Goal: Task Accomplishment & Management: Use online tool/utility

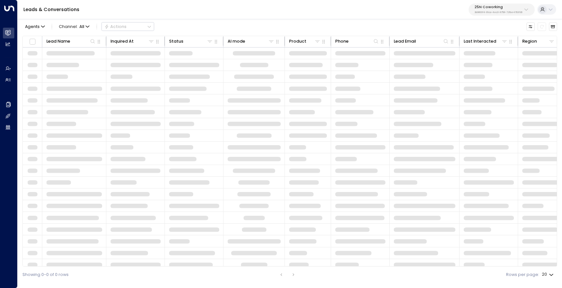
click at [483, 11] on p "3b9800f4-81ca-4ec0-8758-72fbe4763f36" at bounding box center [499, 12] width 48 height 3
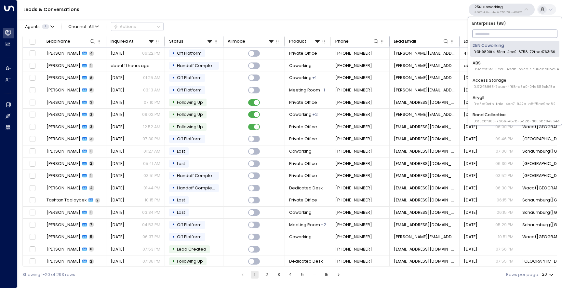
click at [481, 28] on input "text" at bounding box center [515, 33] width 86 height 11
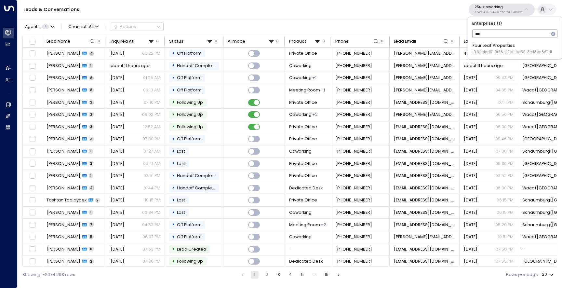
type input "****"
click at [480, 47] on div "Four Leaf Properties ID: 34e1cd17-0f68-49af-bd32-3c48ce8611d1" at bounding box center [512, 49] width 79 height 12
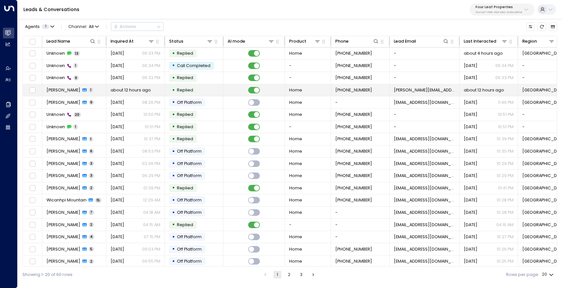
click at [57, 93] on span "[PERSON_NAME]" at bounding box center [64, 90] width 34 height 6
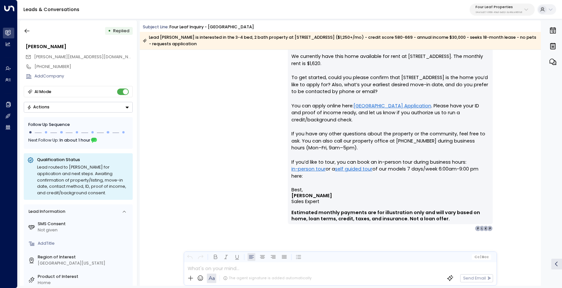
scroll to position [473, 0]
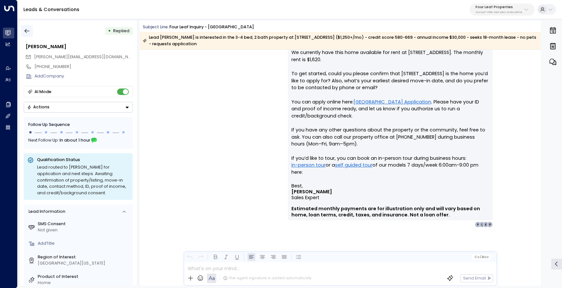
click at [27, 31] on icon "button" at bounding box center [27, 31] width 5 height 4
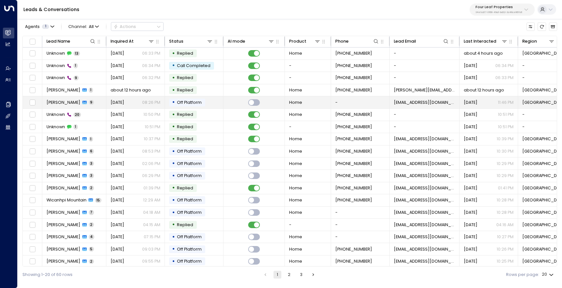
click at [53, 103] on span "[PERSON_NAME]" at bounding box center [64, 103] width 34 height 6
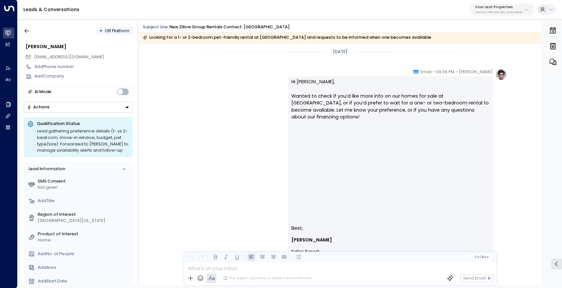
scroll to position [1060, 0]
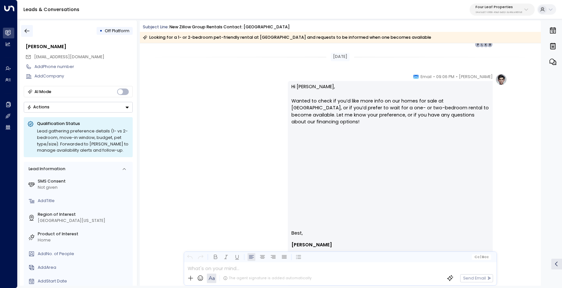
click at [26, 31] on icon "button" at bounding box center [27, 31] width 5 height 4
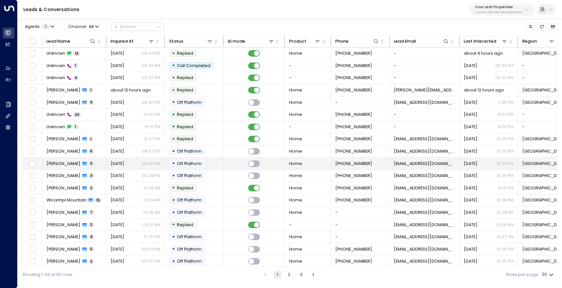
click at [69, 169] on td "[PERSON_NAME] 3" at bounding box center [74, 163] width 64 height 12
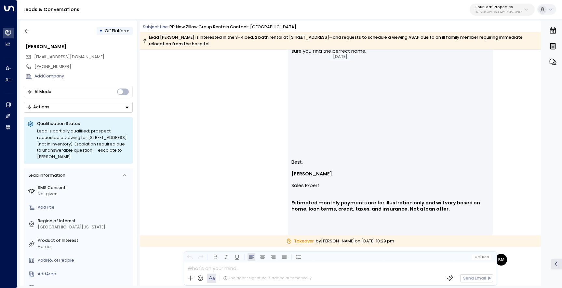
scroll to position [384, 0]
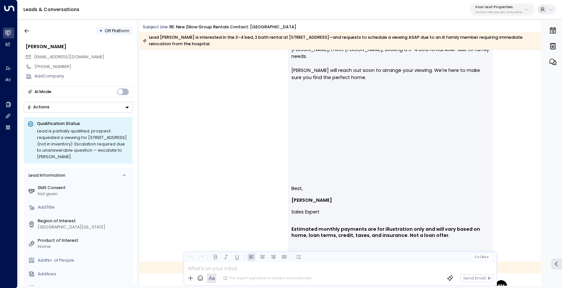
click at [303, 191] on td "[PERSON_NAME]" at bounding box center [388, 197] width 195 height 12
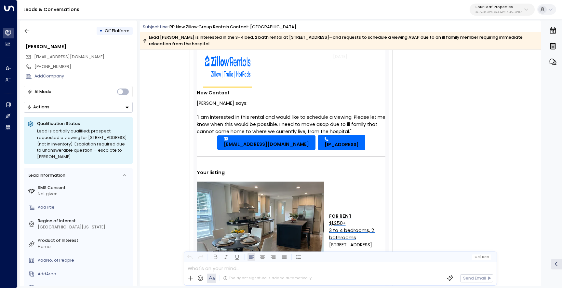
scroll to position [48, 0]
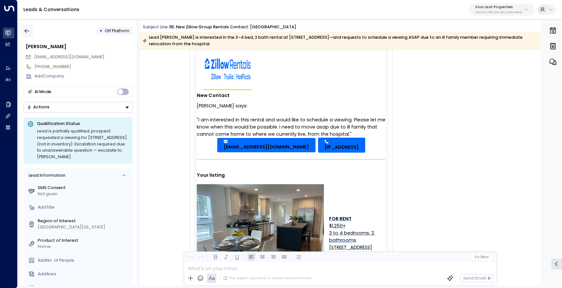
click at [25, 29] on icon "button" at bounding box center [27, 31] width 7 height 7
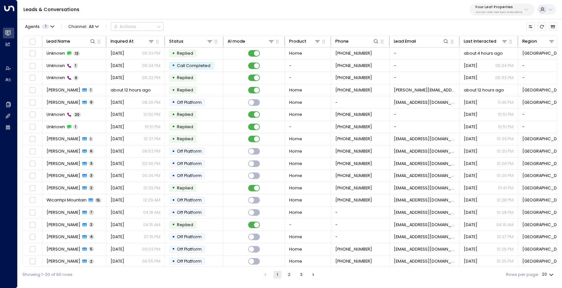
click at [492, 15] on button "Four Leaf Properties 34e1cd17-0f68-49af-bd32-3c48ce8611d1" at bounding box center [502, 10] width 65 height 12
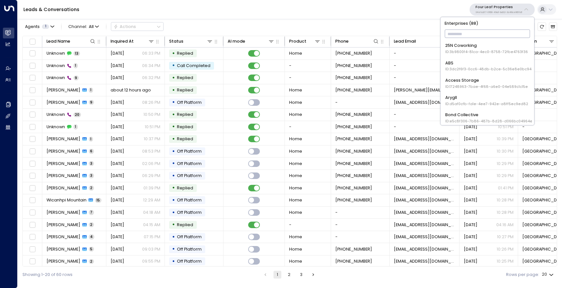
click at [479, 76] on li "Access Storage ID: 17248963-7bae-4f68-a6e0-04e589c1c15e" at bounding box center [487, 83] width 89 height 16
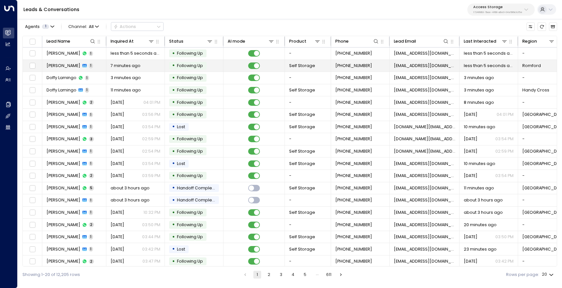
click at [59, 60] on td "[PERSON_NAME] 1" at bounding box center [74, 66] width 64 height 12
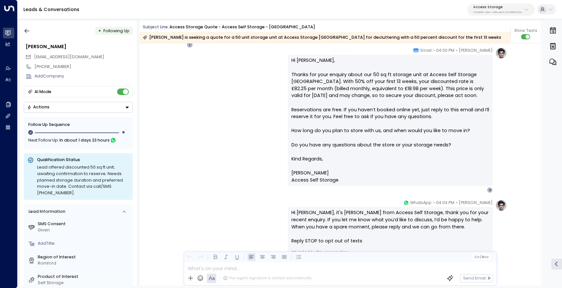
scroll to position [353, 0]
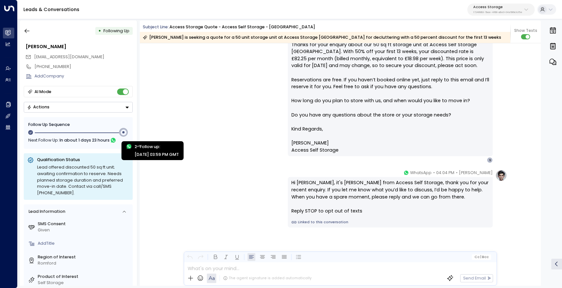
click at [125, 132] on div at bounding box center [124, 132] width 6 height 6
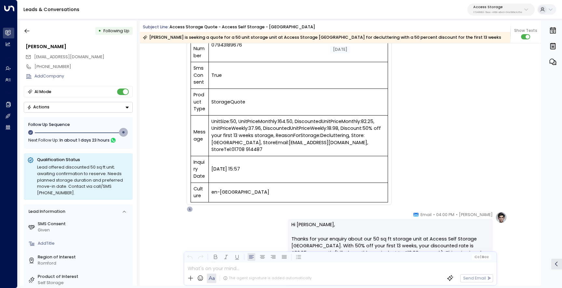
scroll to position [0, 0]
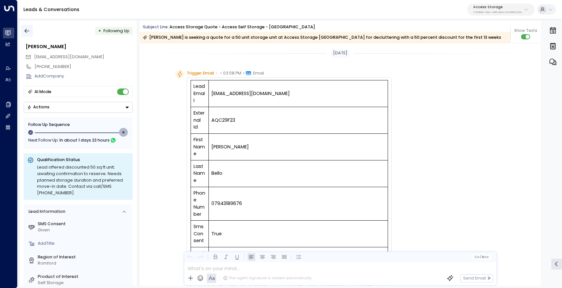
click at [29, 33] on icon "button" at bounding box center [27, 31] width 7 height 7
